Goal: Task Accomplishment & Management: Manage account settings

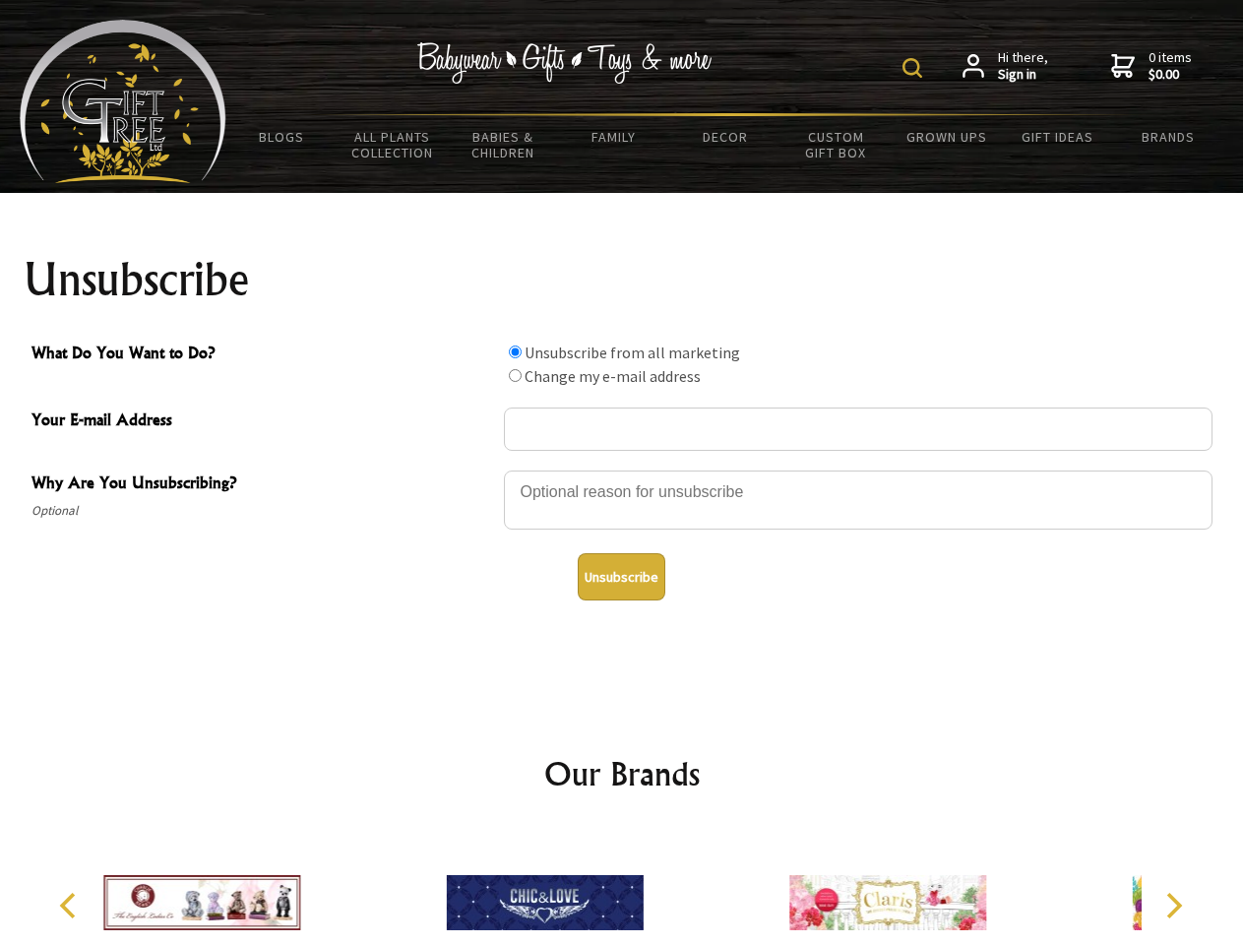
click at [915, 68] on img at bounding box center [913, 68] width 20 height 20
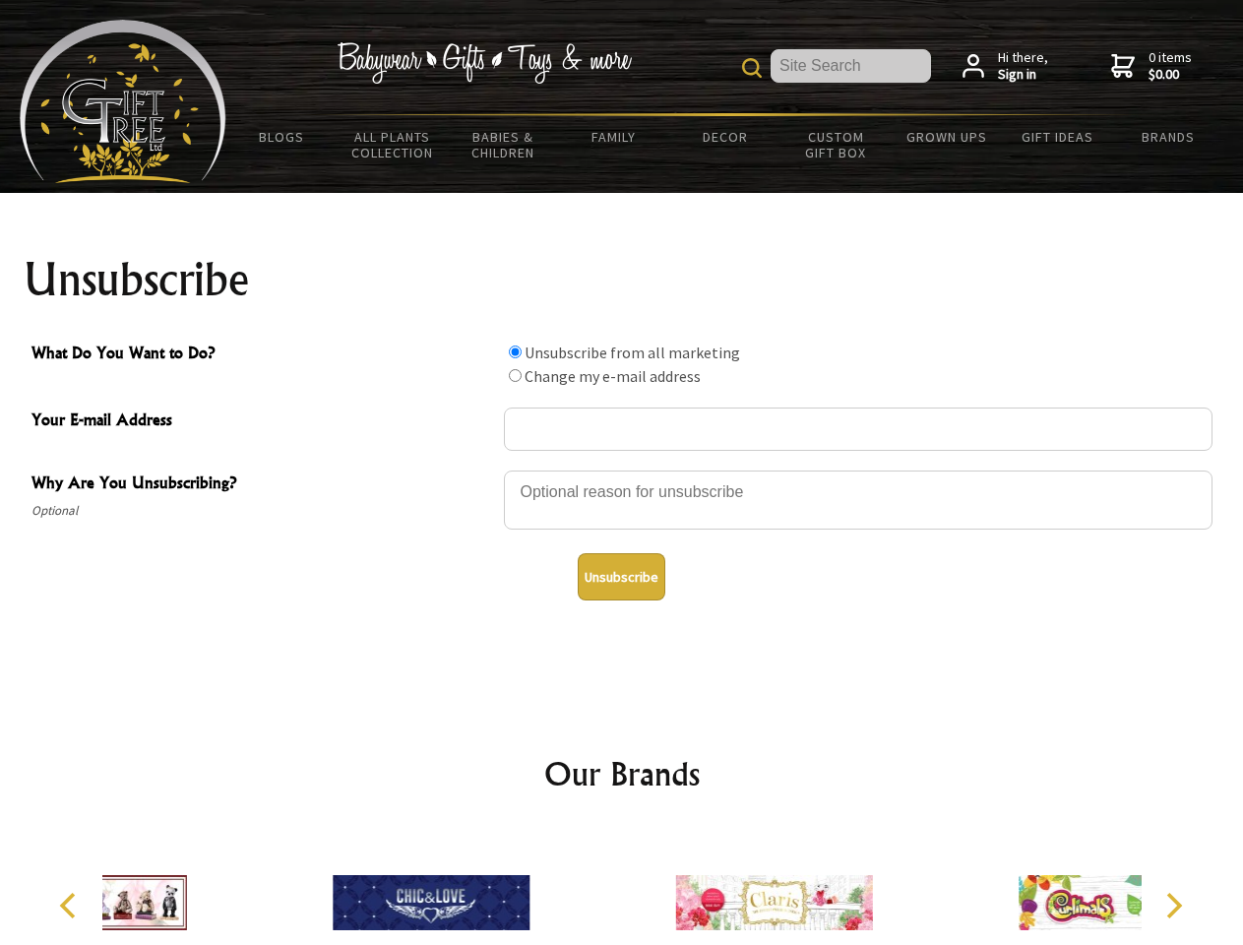
click at [622, 470] on div at bounding box center [858, 503] width 709 height 69
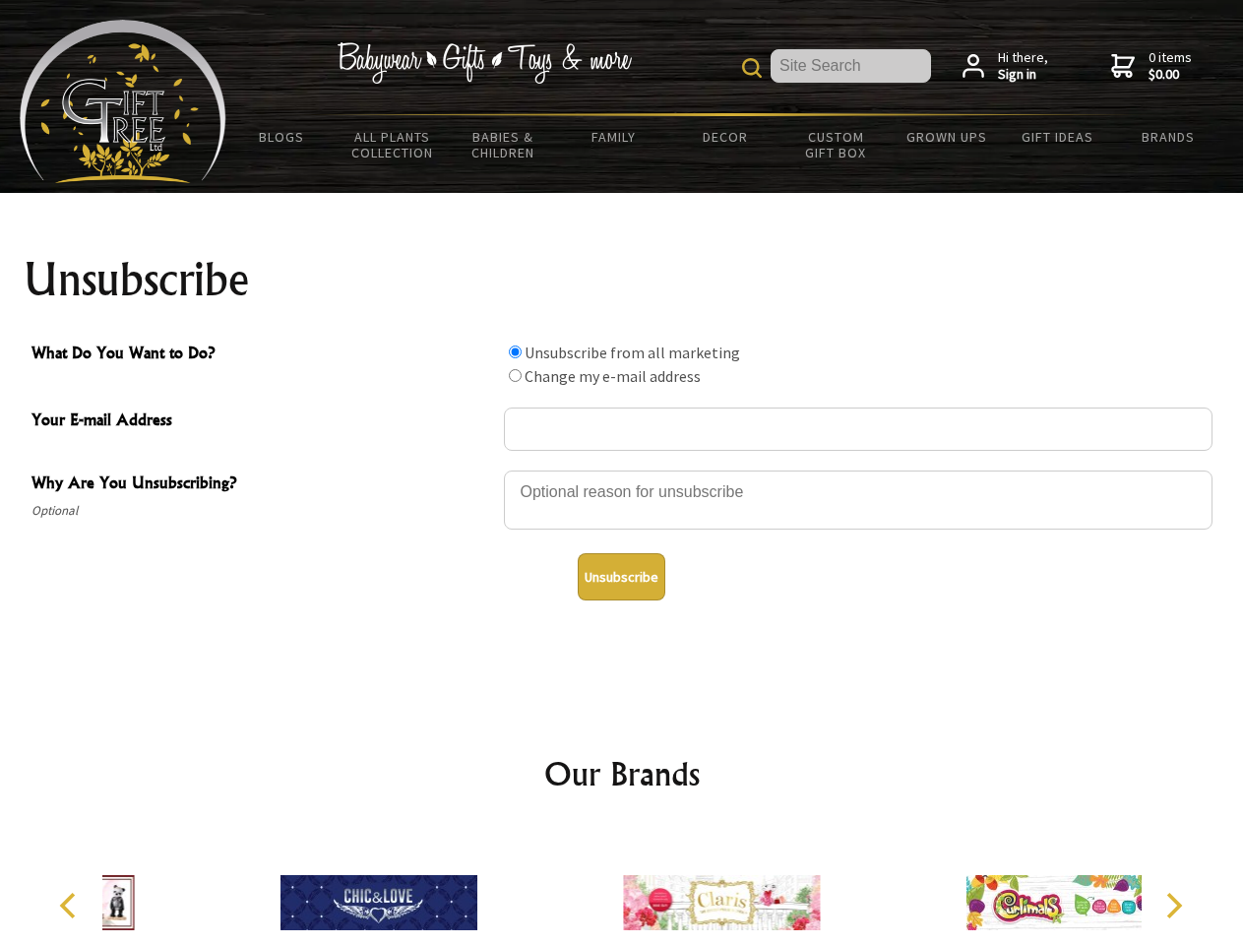
click at [515, 351] on input "What Do You Want to Do?" at bounding box center [515, 351] width 13 height 13
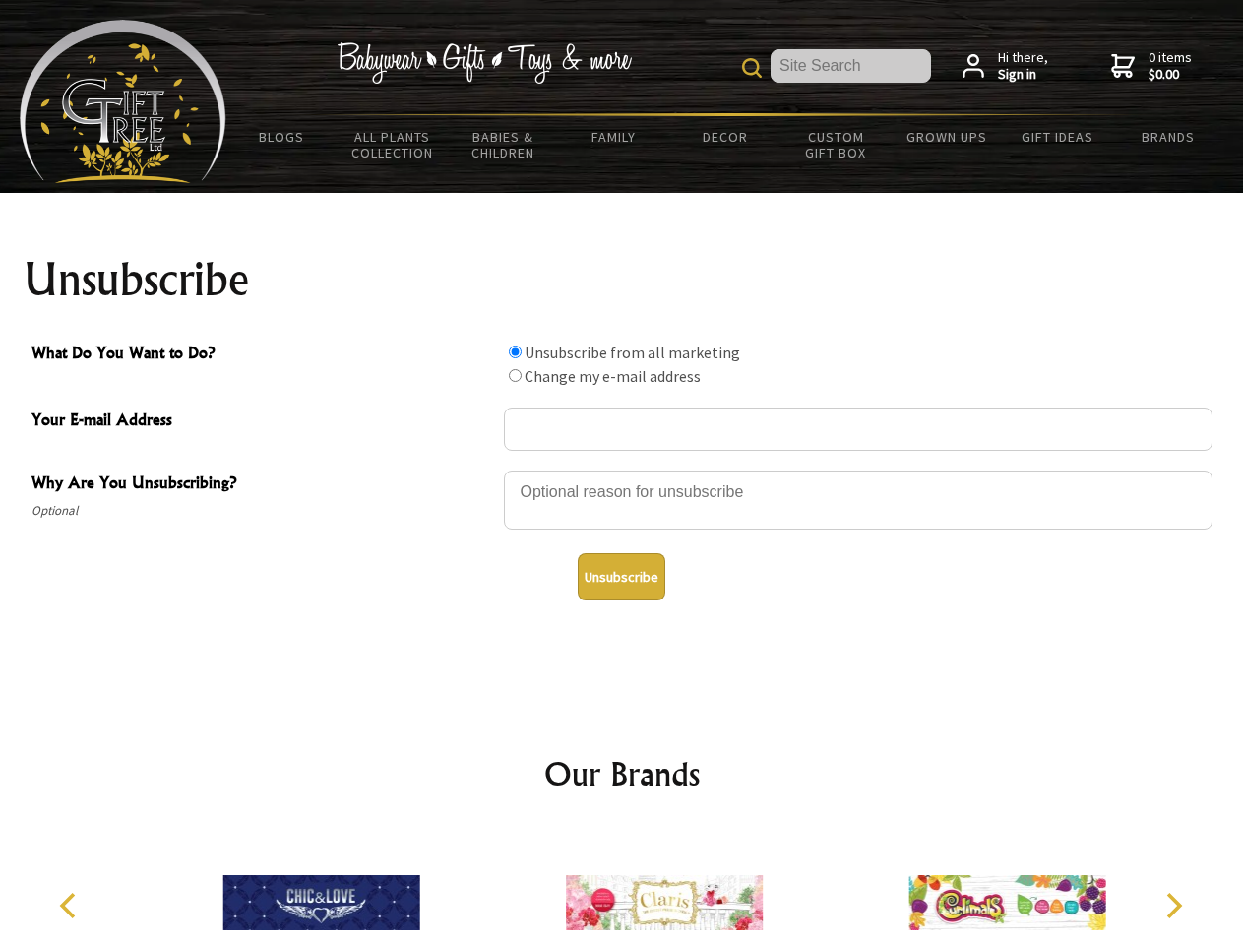
click at [515, 375] on input "What Do You Want to Do?" at bounding box center [515, 375] width 13 height 13
radio input "true"
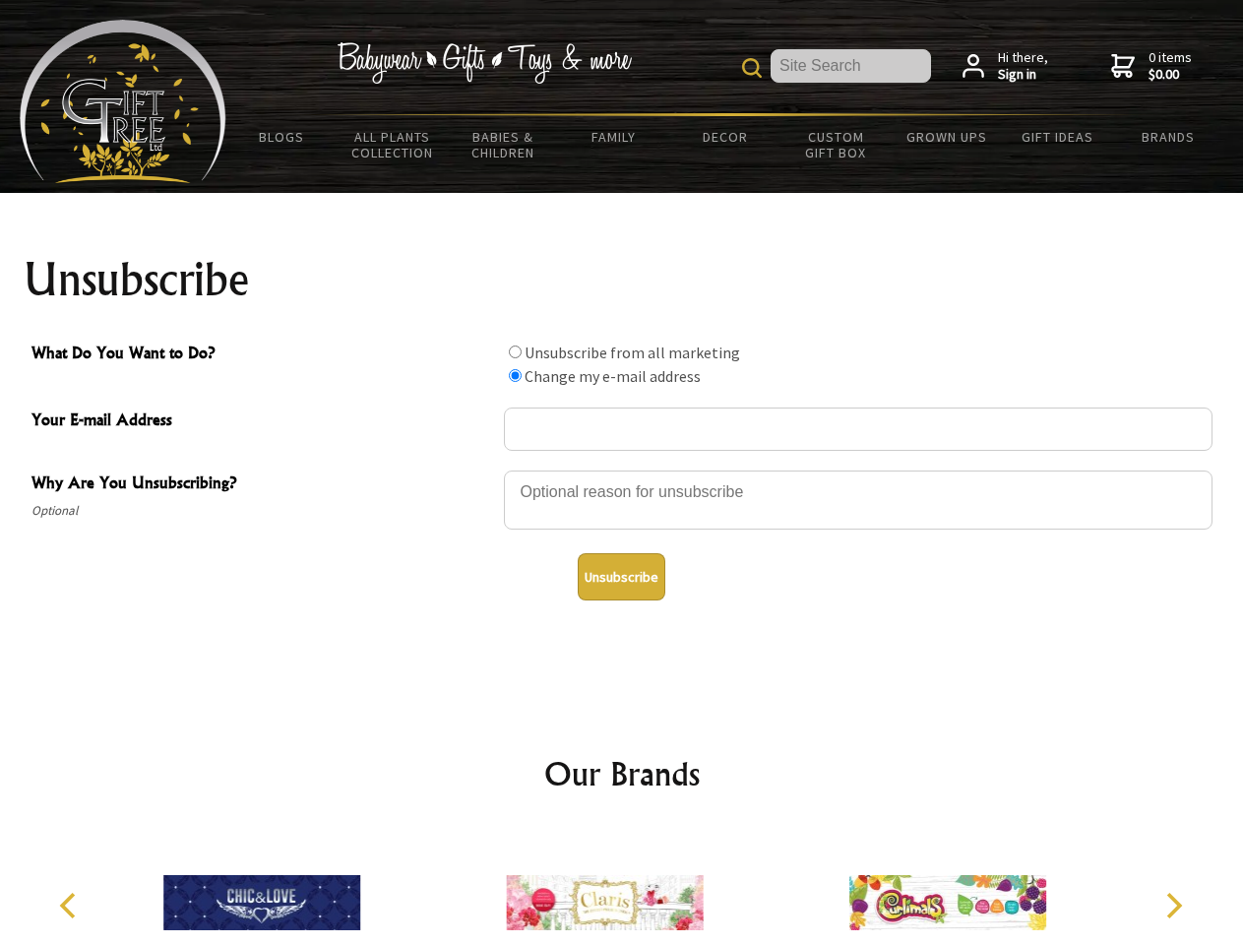
click at [621, 577] on button "Unsubscribe" at bounding box center [622, 576] width 88 height 47
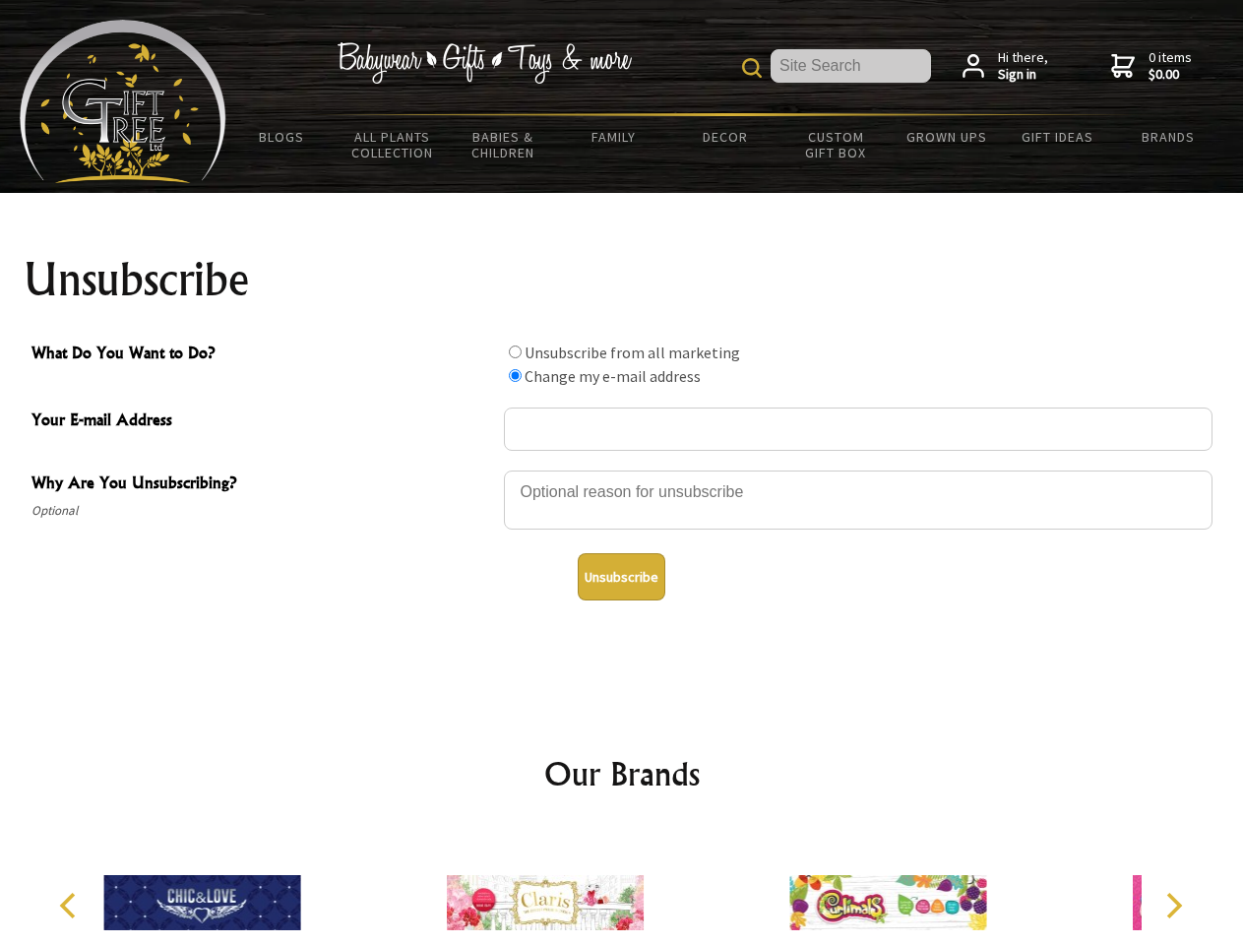
click at [622, 887] on div at bounding box center [545, 906] width 343 height 154
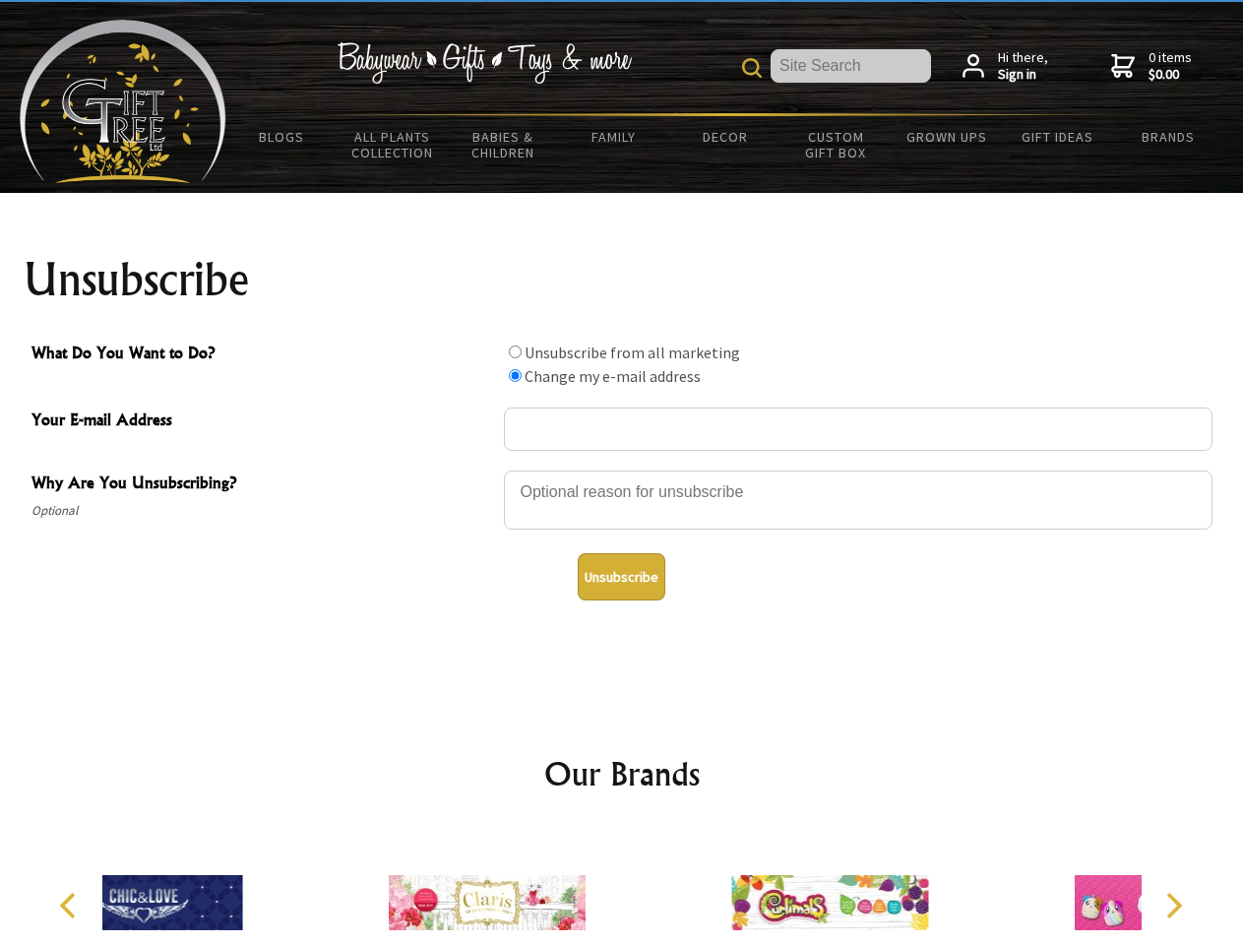
click at [71, 906] on icon "Previous" at bounding box center [70, 906] width 26 height 26
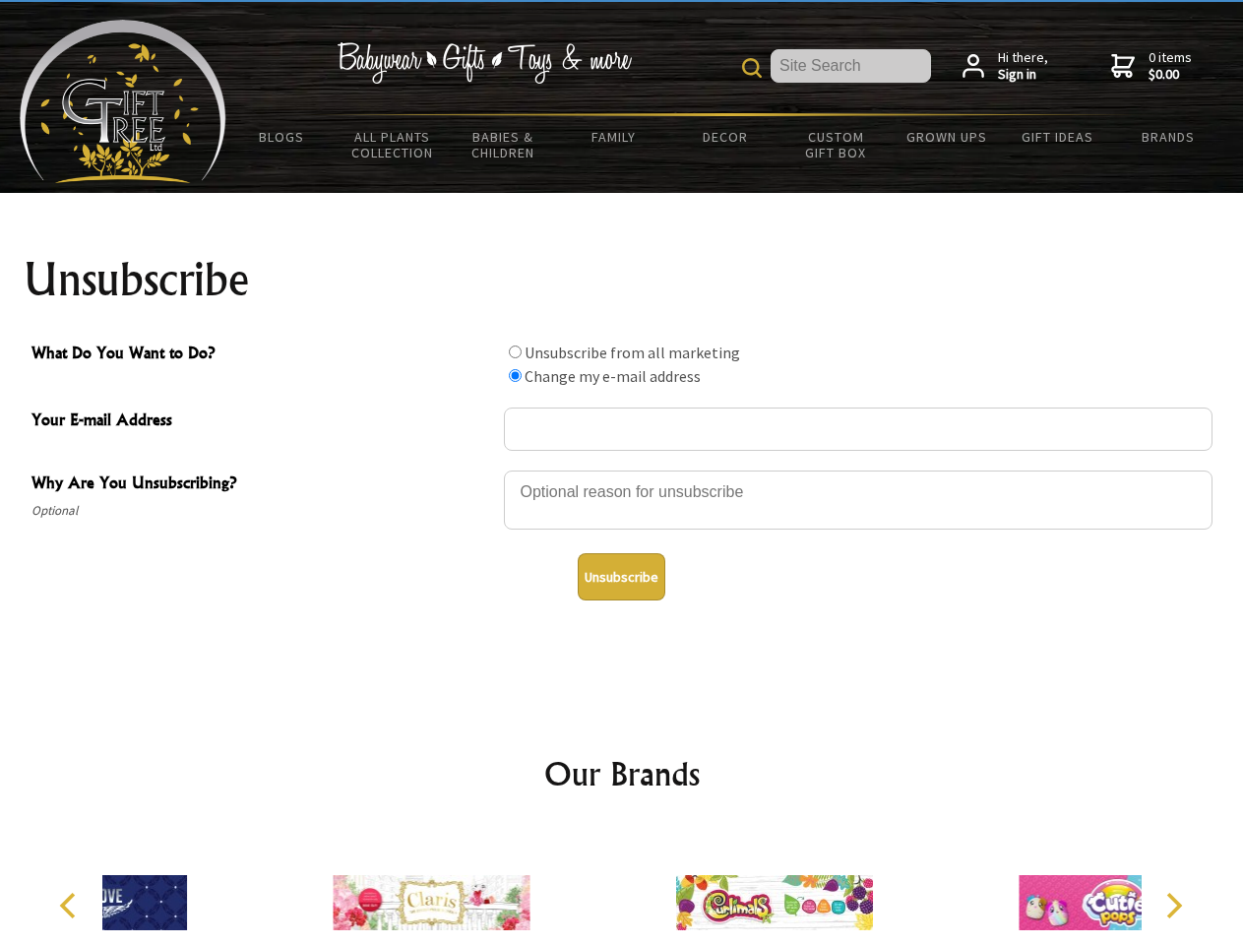
click at [1173, 906] on icon "Next" at bounding box center [1173, 906] width 26 height 26
